Goal: Find specific page/section: Find specific page/section

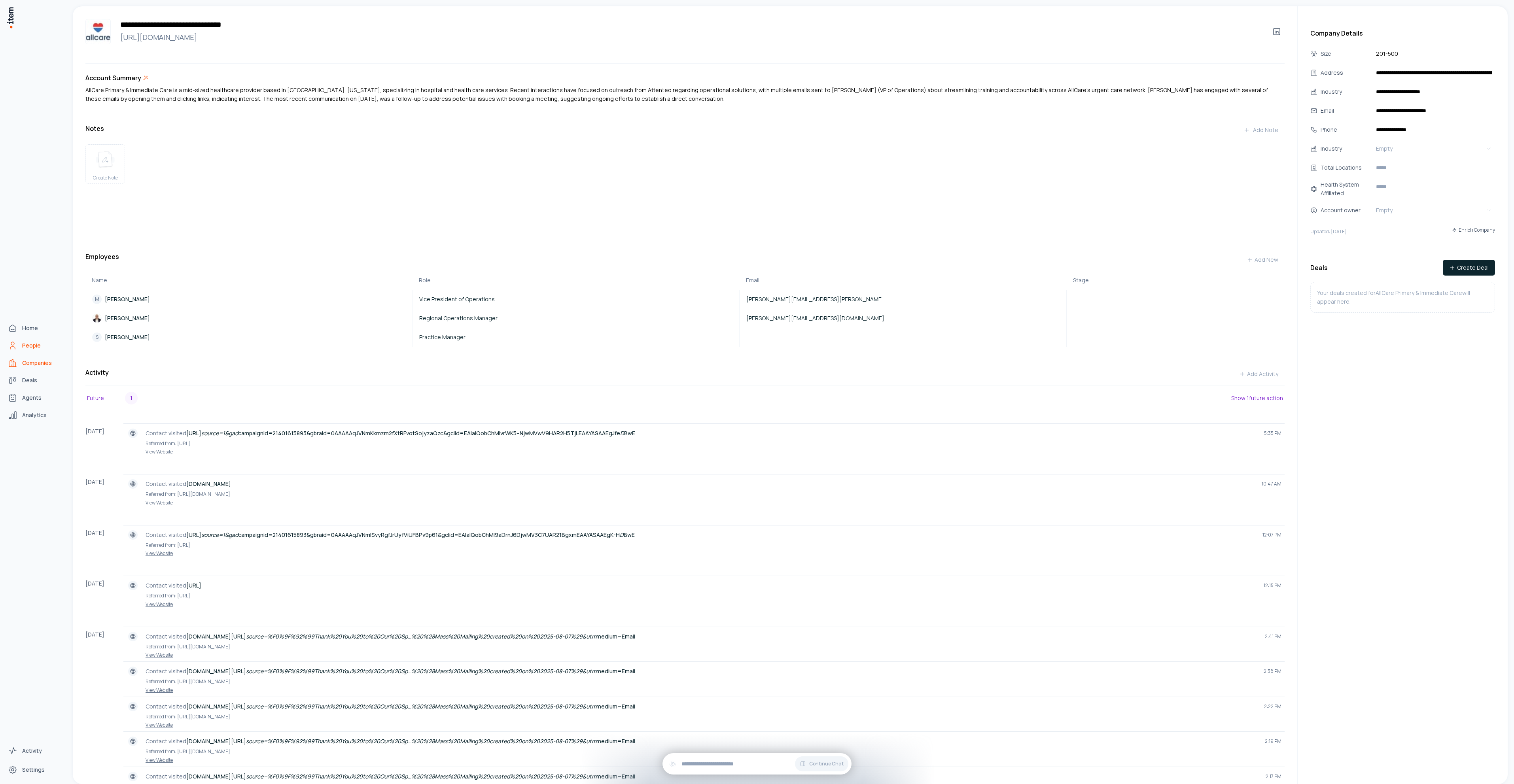
click at [24, 346] on span "People" at bounding box center [31, 345] width 18 height 8
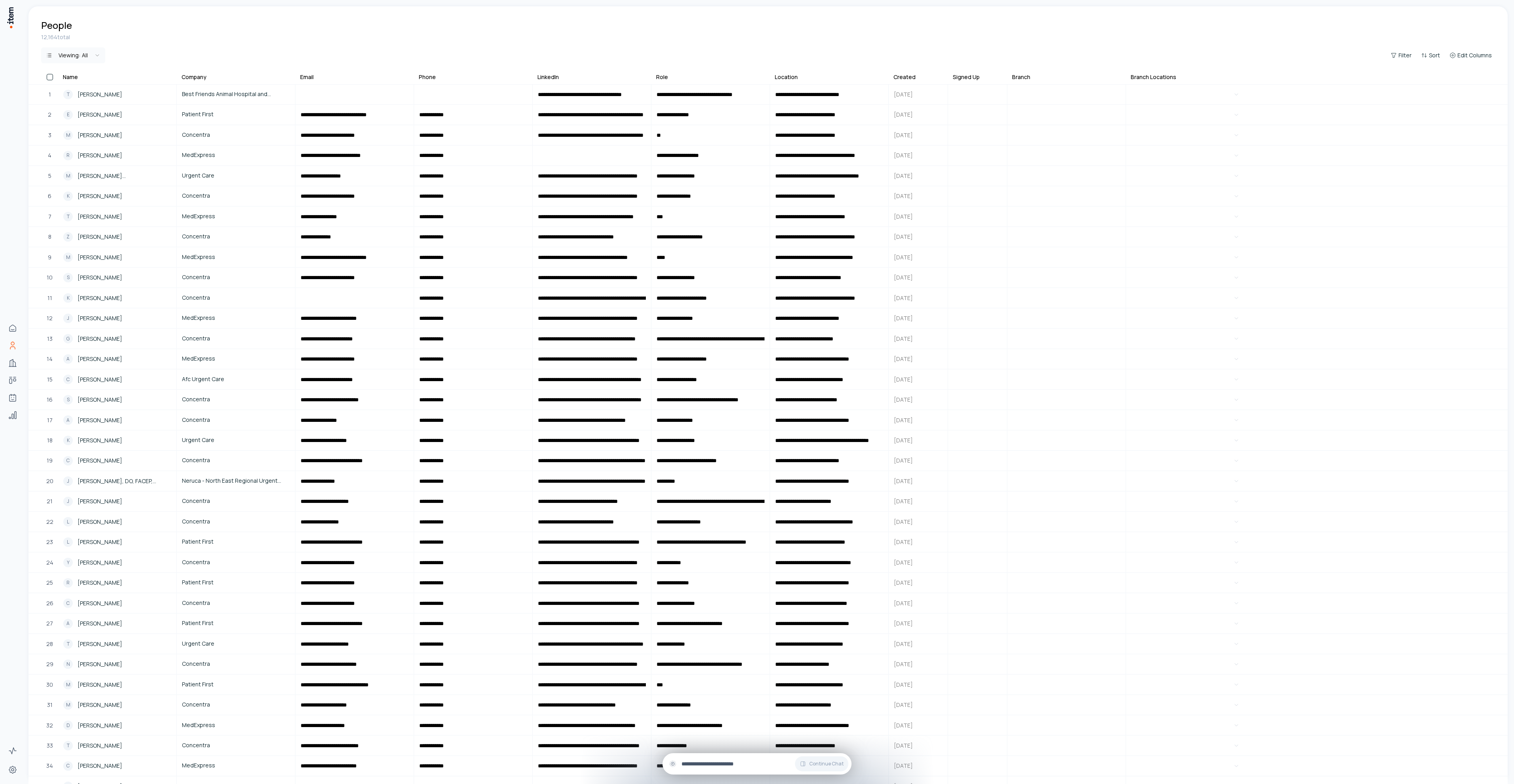
click at [719, 770] on div "Continue Chat" at bounding box center [757, 764] width 189 height 22
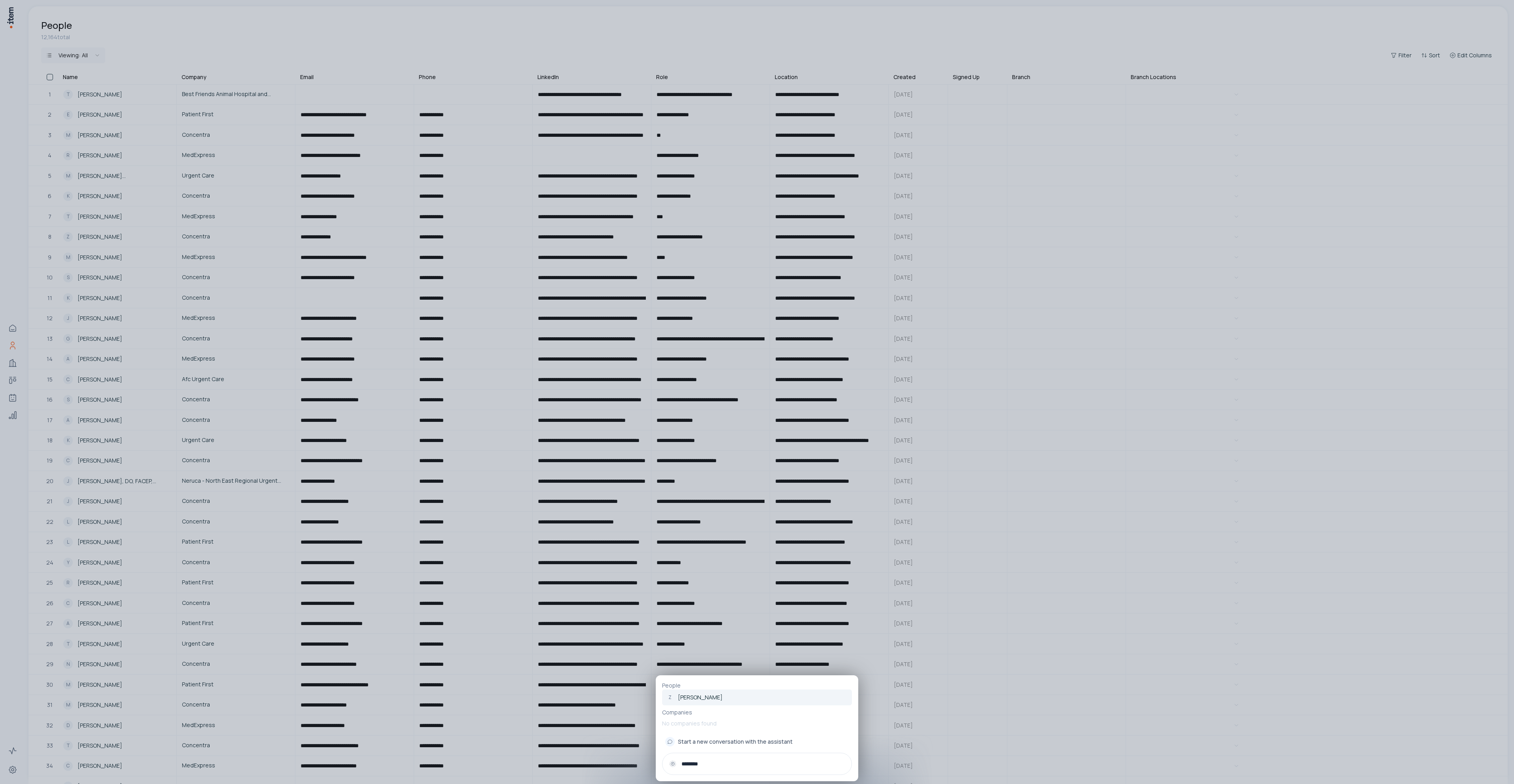
type input "********"
click at [702, 696] on link "Z Zach Fox" at bounding box center [757, 697] width 190 height 16
